Goal: Task Accomplishment & Management: Use online tool/utility

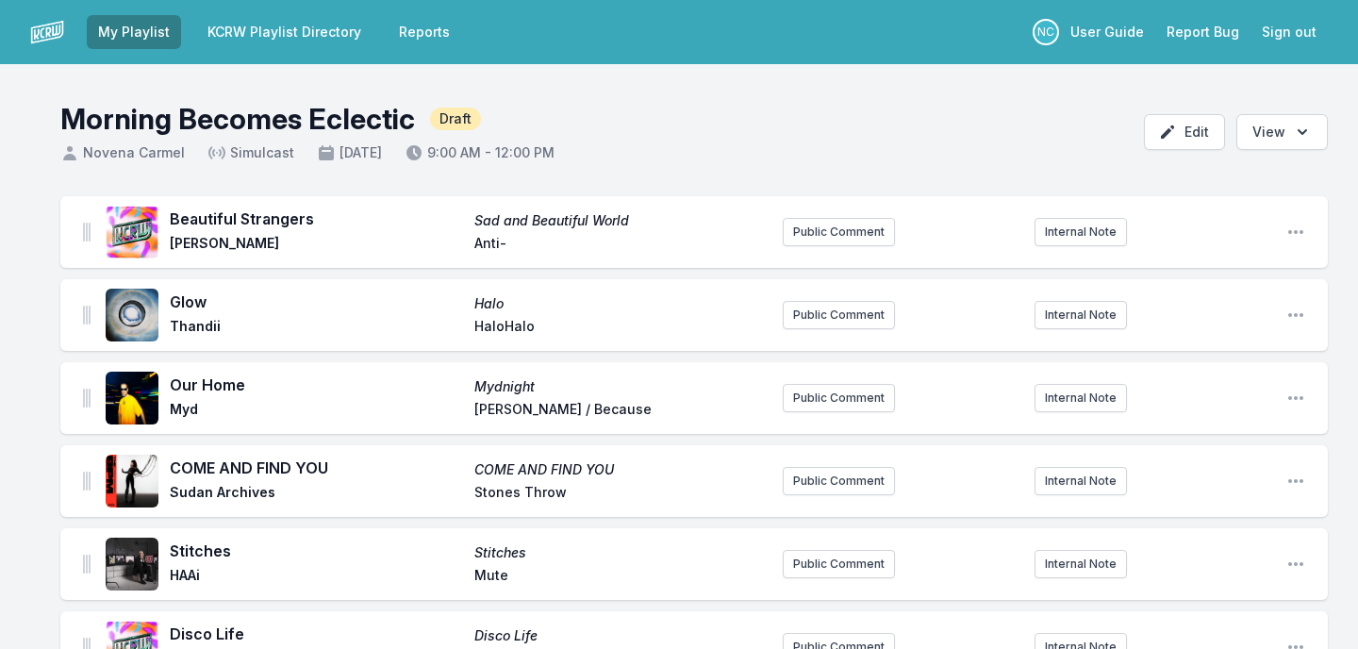
scroll to position [1816, 0]
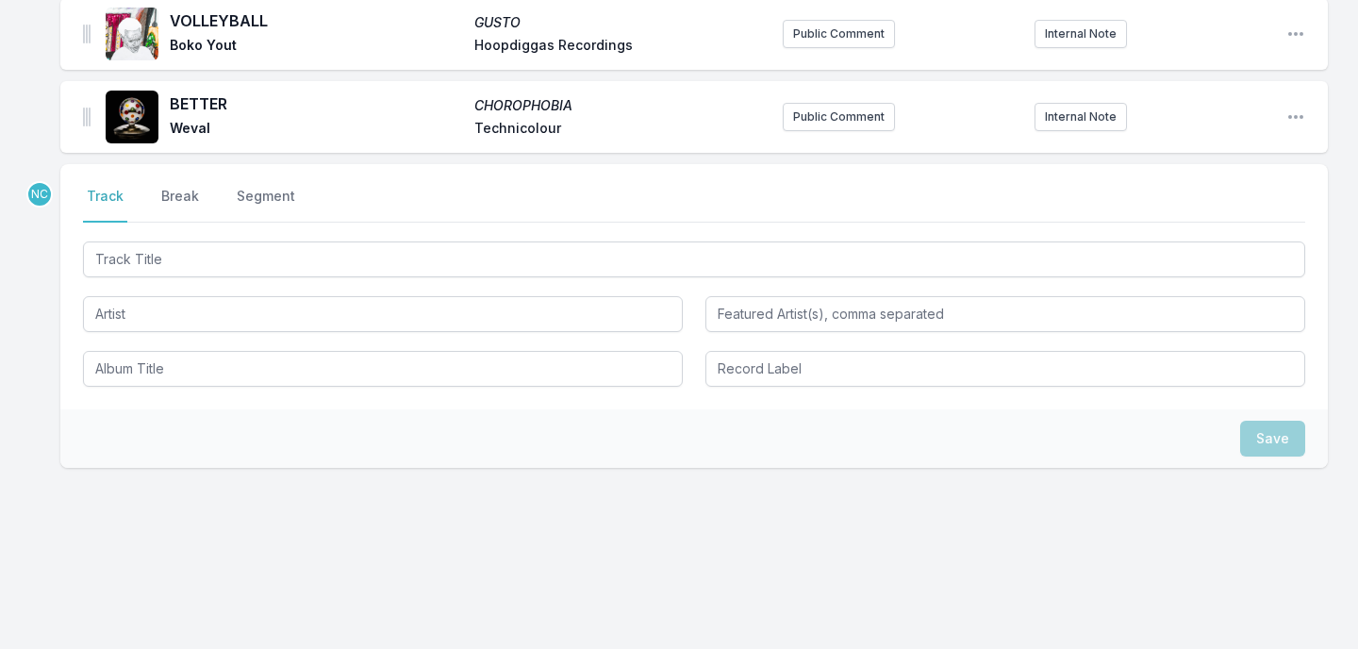
click at [398, 257] on input "Track Title" at bounding box center [694, 259] width 1222 height 36
type input "All I Need"
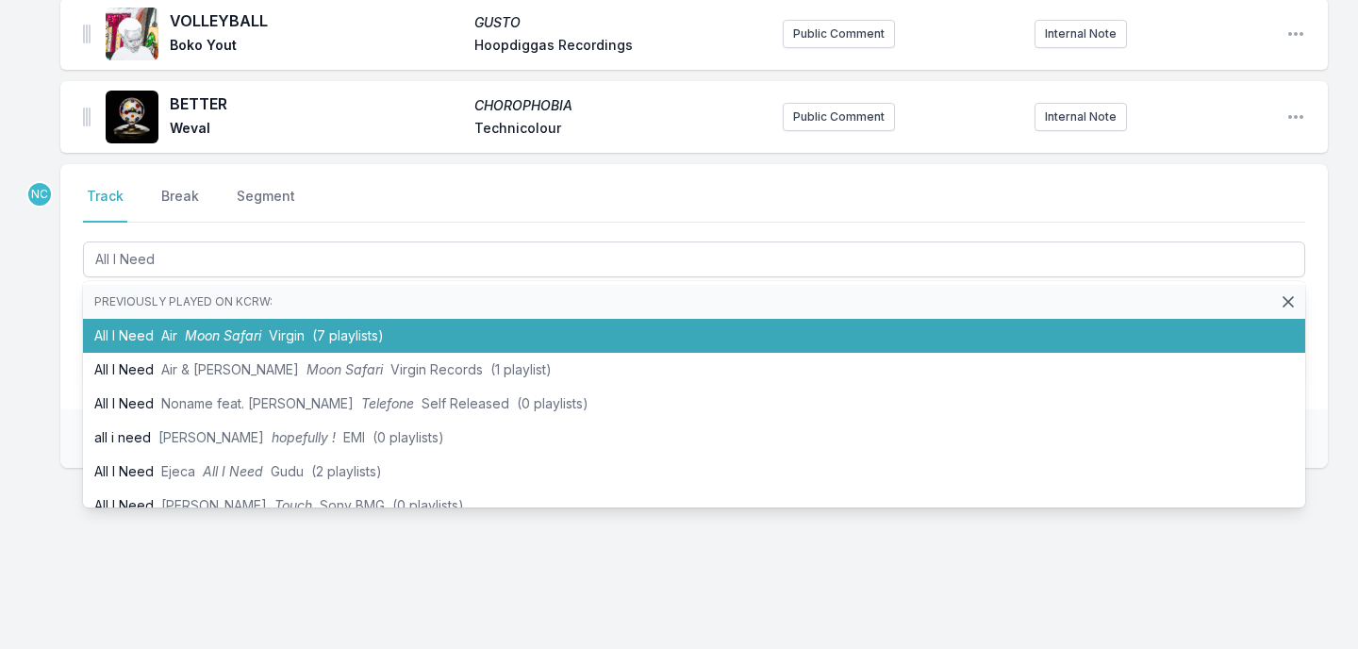
click at [331, 334] on span "(7 playlists)" at bounding box center [348, 335] width 72 height 16
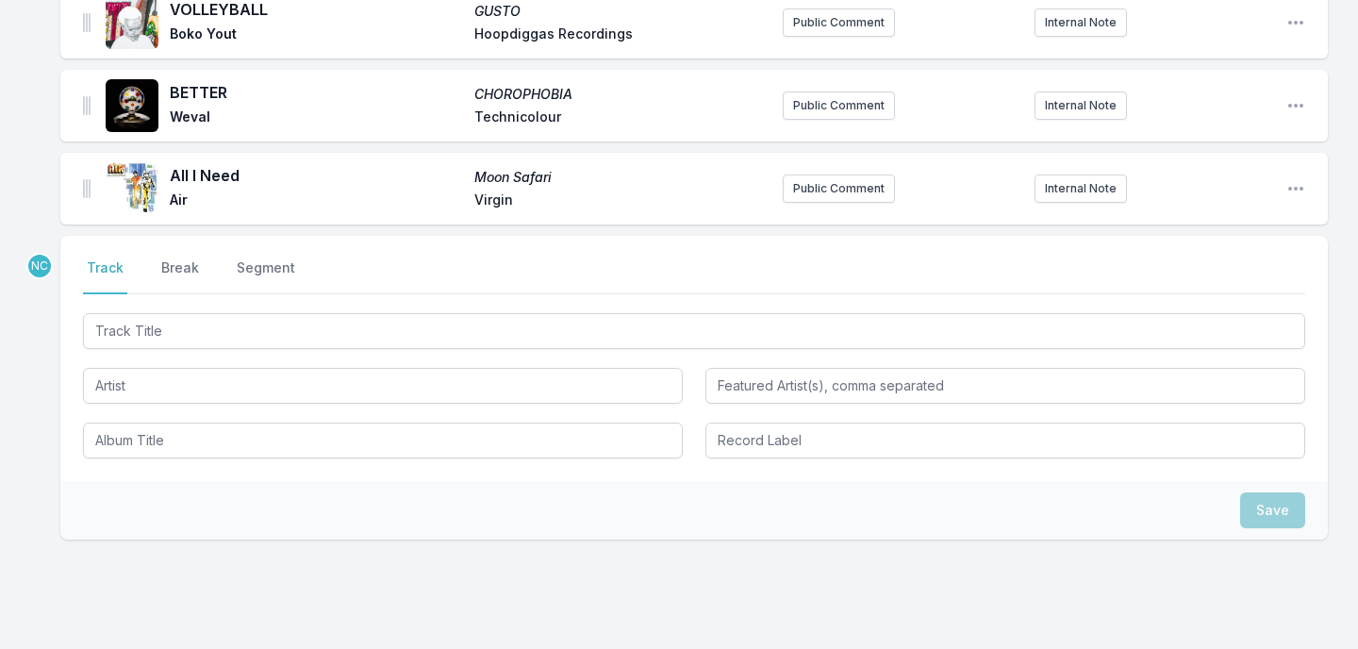
scroll to position [1899, 0]
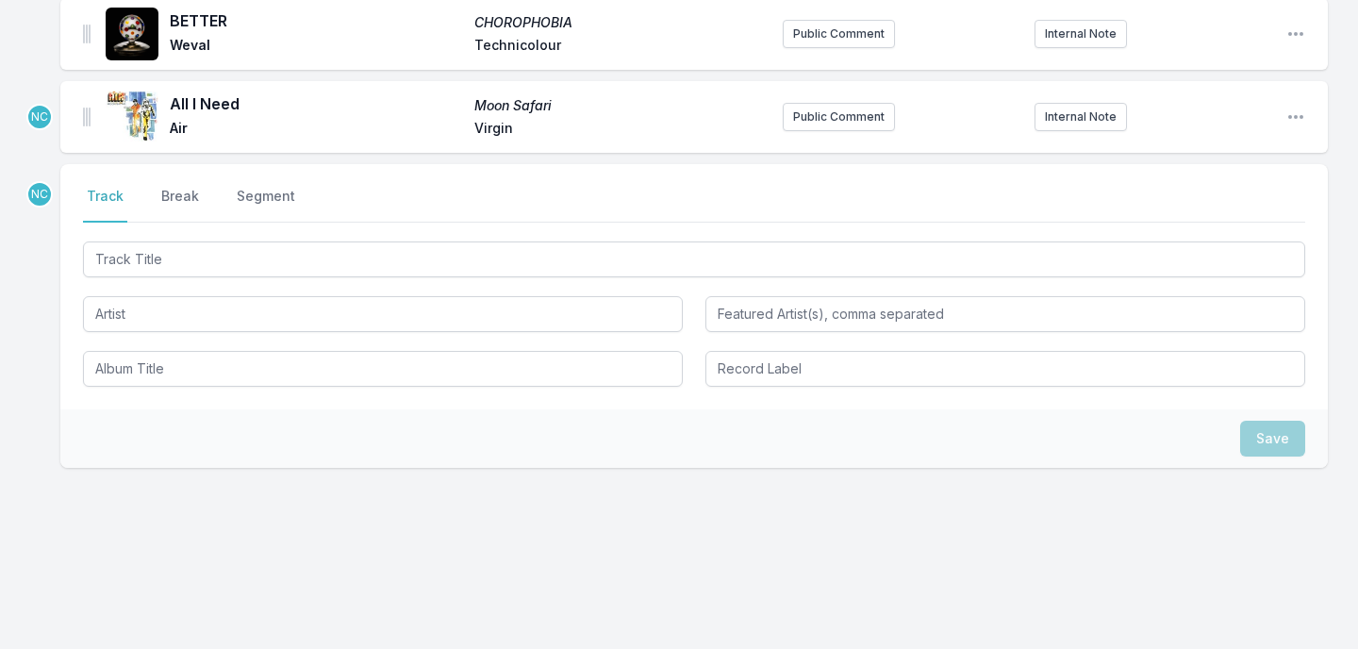
click at [333, 257] on input "Track Title" at bounding box center [694, 259] width 1222 height 36
type input "[PERSON_NAME] Watch the Stars"
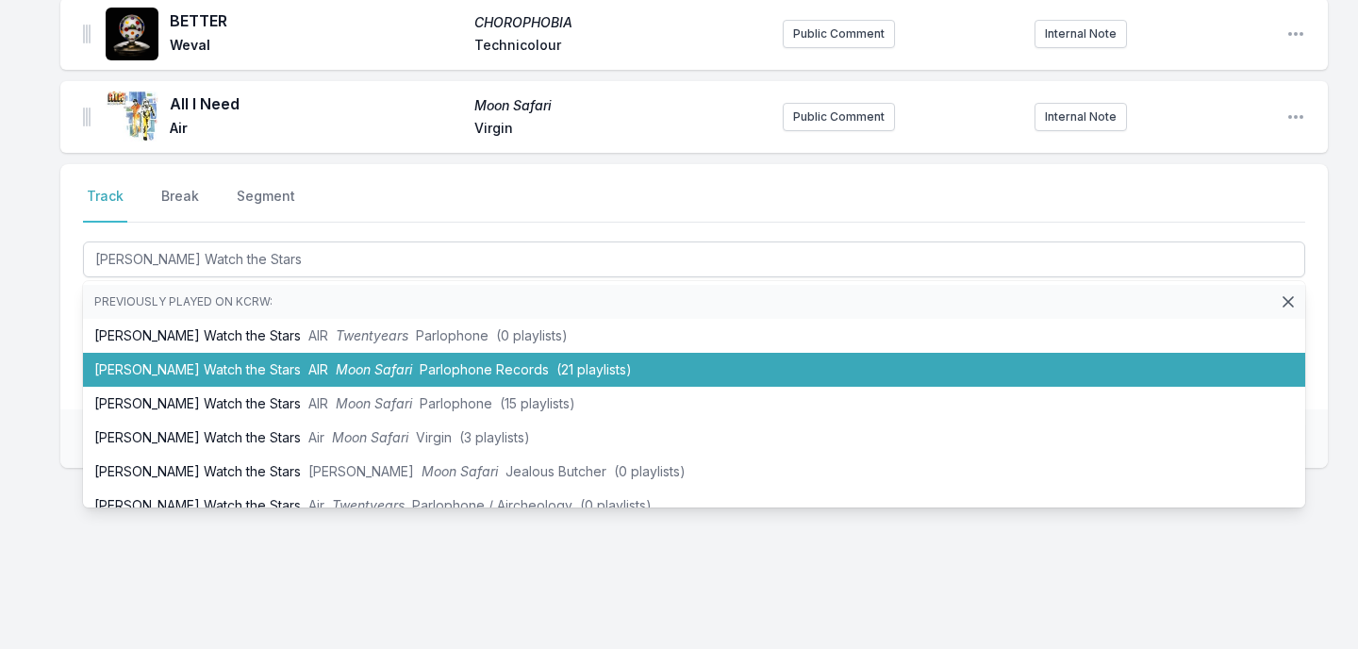
click at [286, 356] on li "[PERSON_NAME] Watch the Stars AIR Moon Safari Parlophone Records (21 playlists)" at bounding box center [694, 370] width 1222 height 34
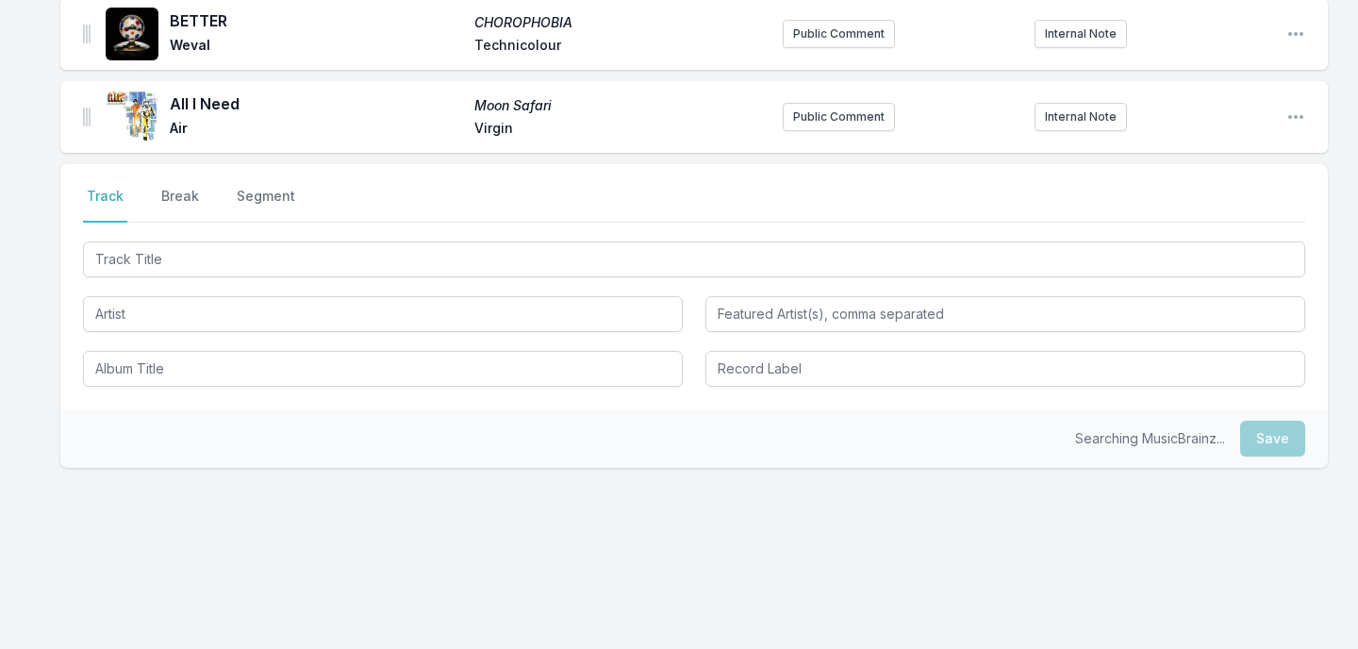
scroll to position [1982, 0]
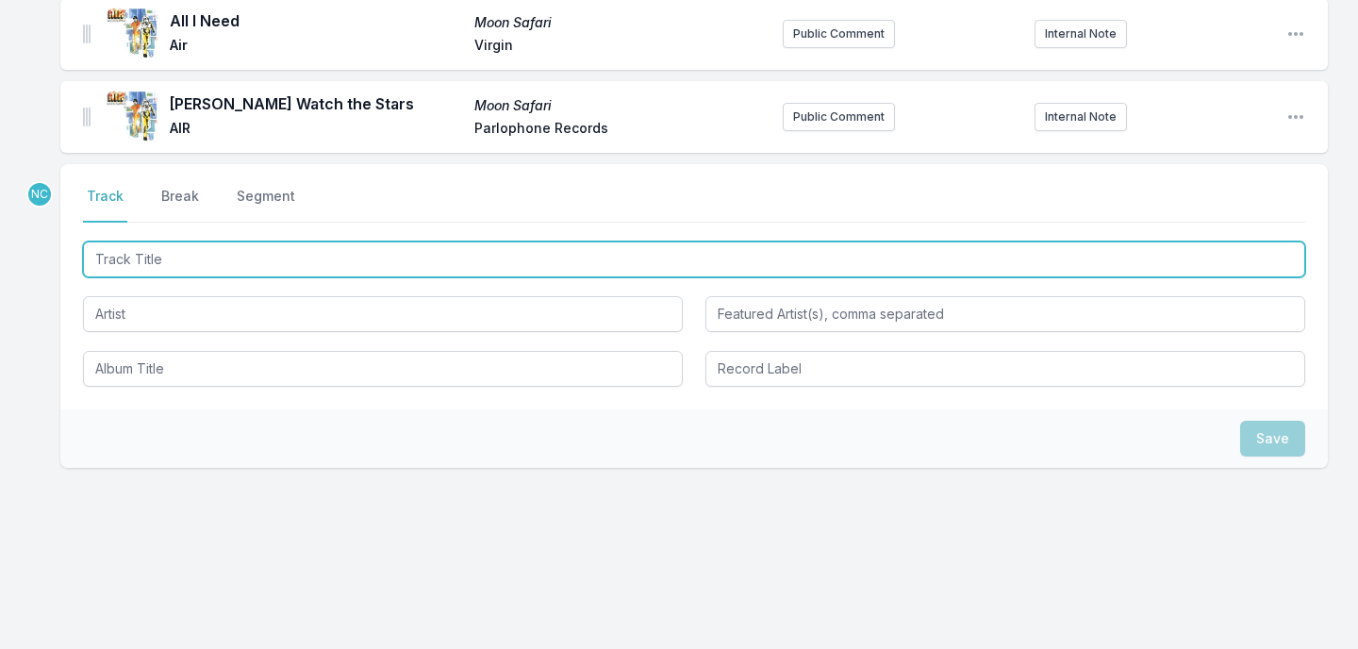
click at [307, 253] on input "Track Title" at bounding box center [694, 259] width 1222 height 36
type input "Labor of Love"
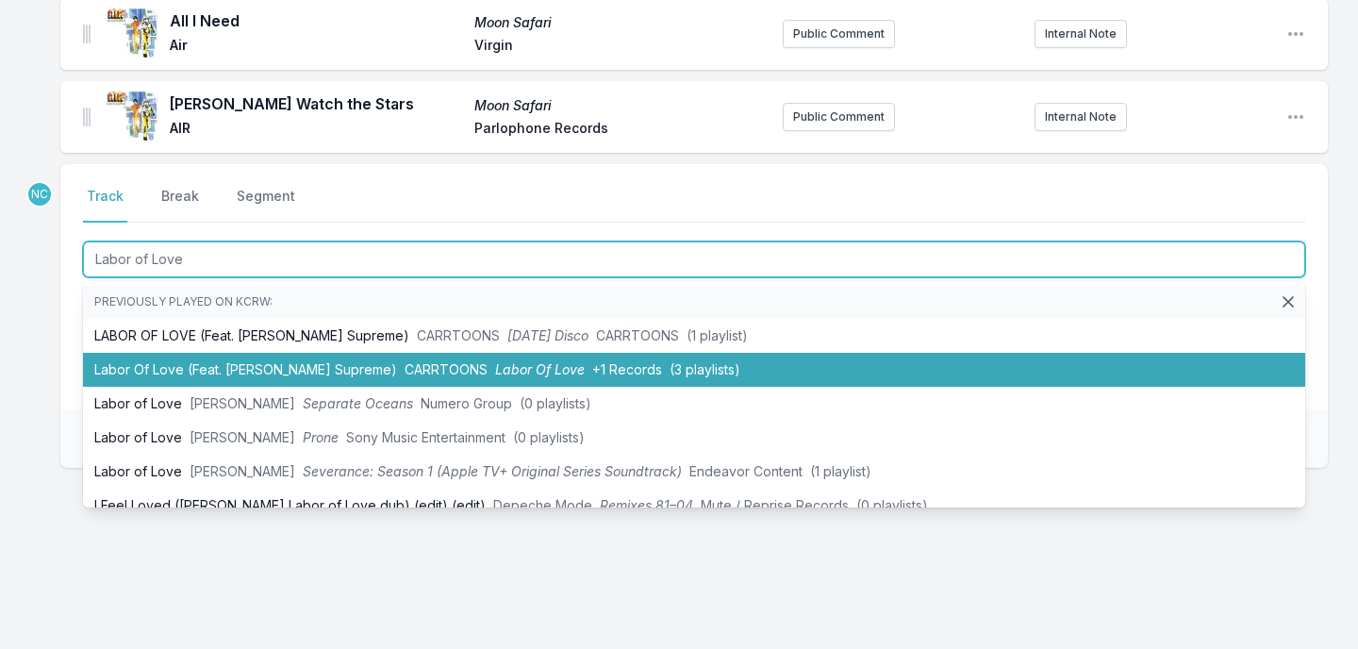
click at [278, 359] on li "Labor Of Love (Feat. [PERSON_NAME] Supreme) CARRTOONS Labor Of Love +1 Records …" at bounding box center [694, 370] width 1222 height 34
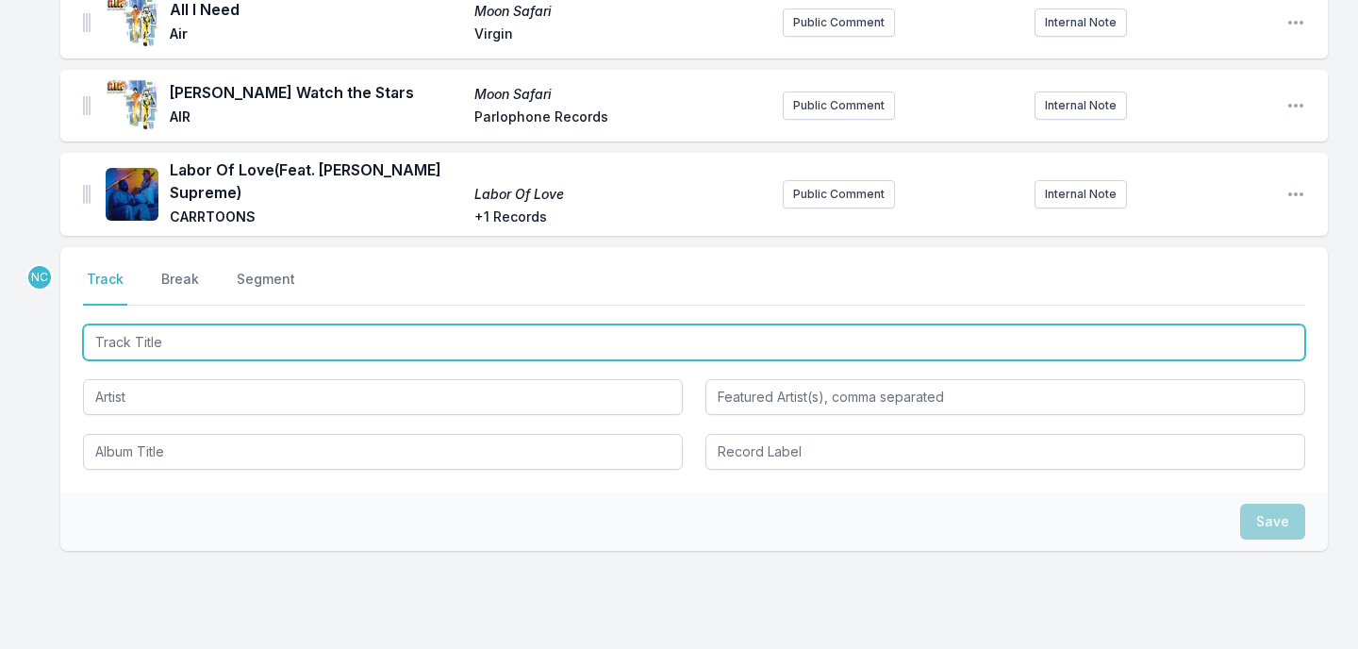
scroll to position [2065, 0]
